Goal: Download file/media

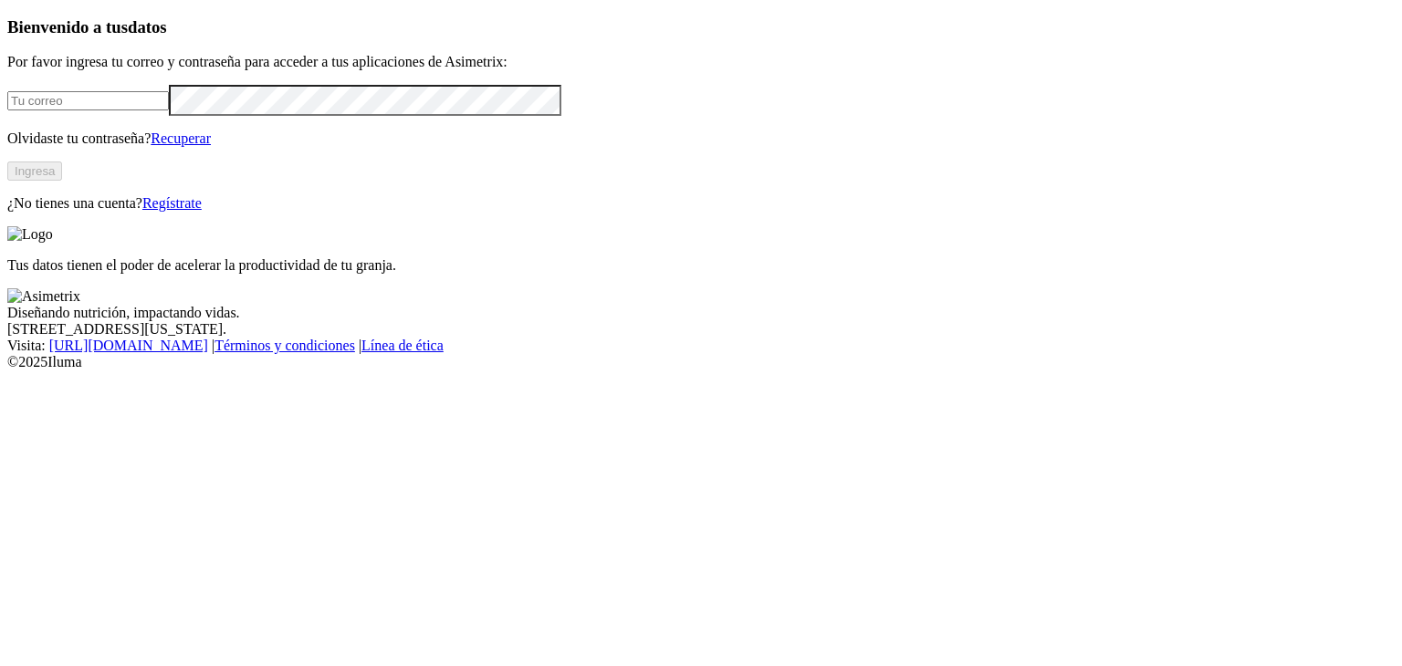
type input "[EMAIL_ADDRESS][PERSON_NAME][DOMAIN_NAME]"
click at [62, 181] on button "Ingresa" at bounding box center [34, 171] width 55 height 19
